Goal: Book appointment/travel/reservation

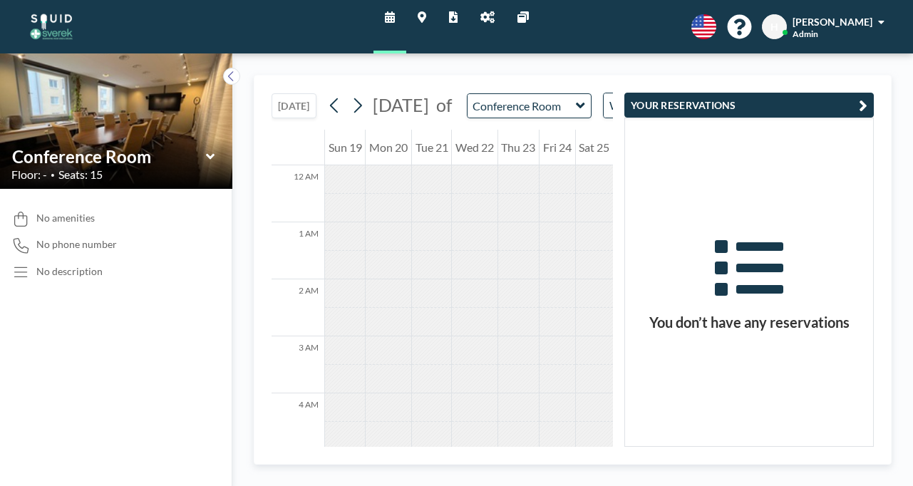
scroll to position [520, 0]
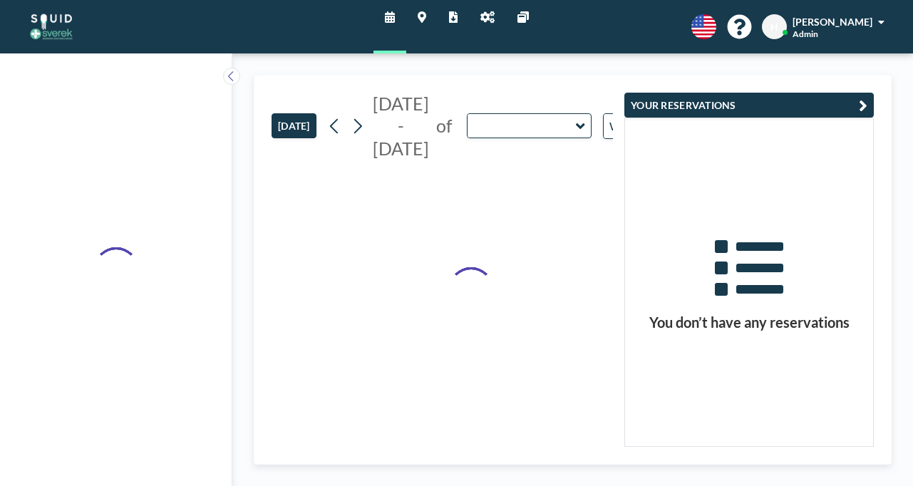
type input "Conference Room"
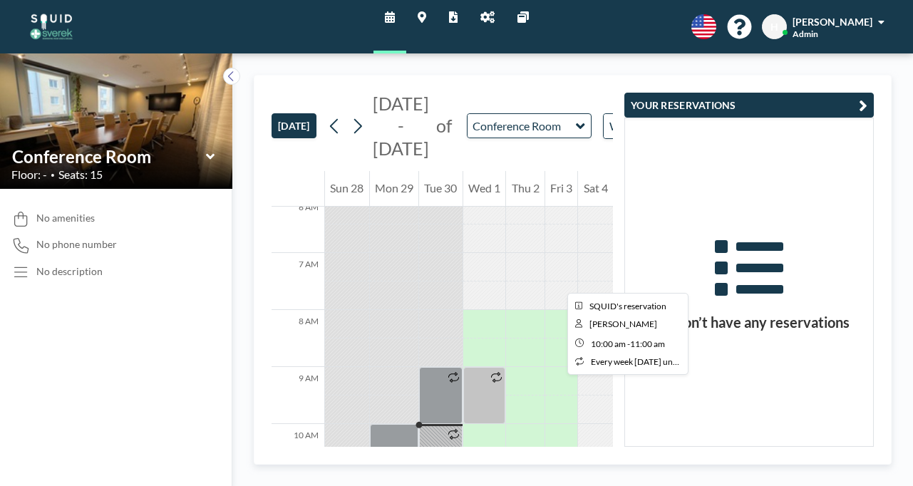
scroll to position [362, 0]
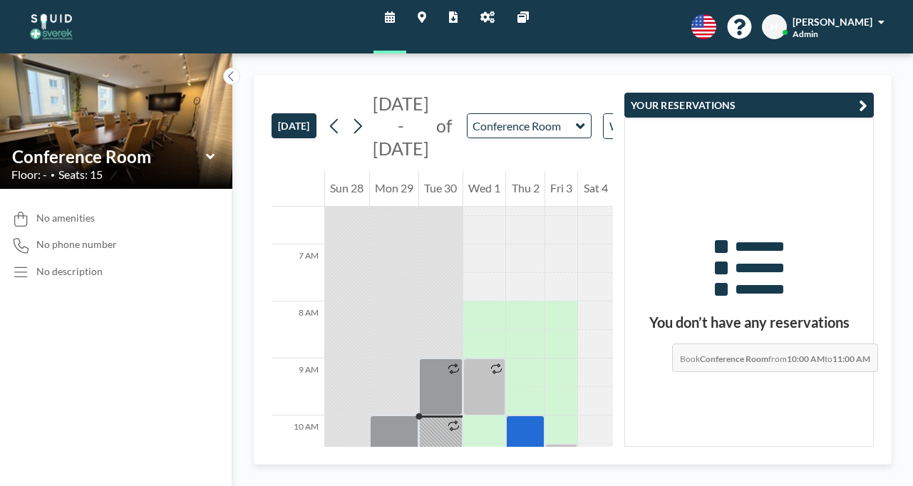
drag, startPoint x: 511, startPoint y: 257, endPoint x: 532, endPoint y: 268, distance: 24.2
click at [532, 416] on div at bounding box center [525, 444] width 39 height 57
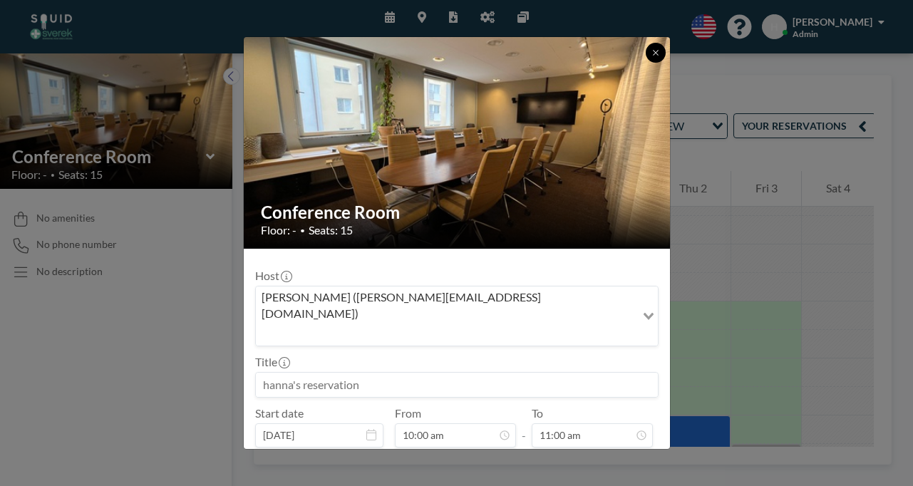
click at [646, 63] on button at bounding box center [656, 53] width 20 height 20
